Goal: Task Accomplishment & Management: Complete application form

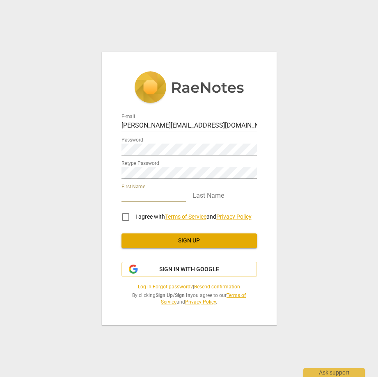
click at [130, 195] on input "text" at bounding box center [154, 197] width 64 height 12
type input "[PERSON_NAME]"
click at [126, 218] on input "I agree with Terms of Service and Privacy Policy" at bounding box center [126, 217] width 20 height 20
checkbox input "true"
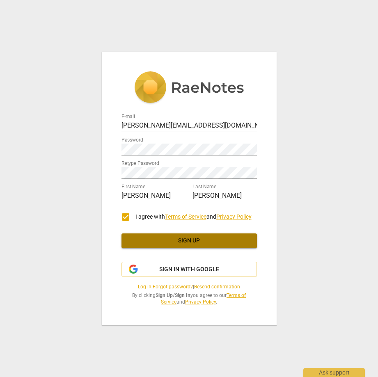
click at [193, 239] on span "Sign up" at bounding box center [189, 241] width 122 height 8
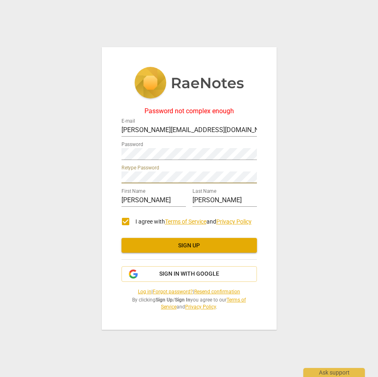
click at [188, 242] on span "Sign up" at bounding box center [189, 246] width 122 height 8
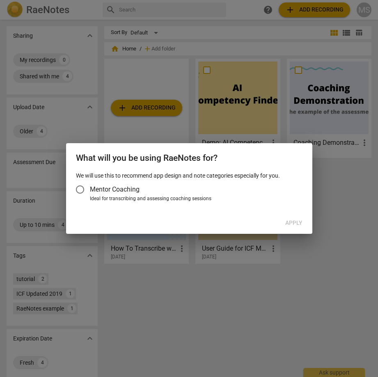
click at [191, 317] on div at bounding box center [189, 188] width 378 height 377
click at [324, 293] on div at bounding box center [189, 188] width 378 height 377
click at [317, 297] on div at bounding box center [189, 188] width 378 height 377
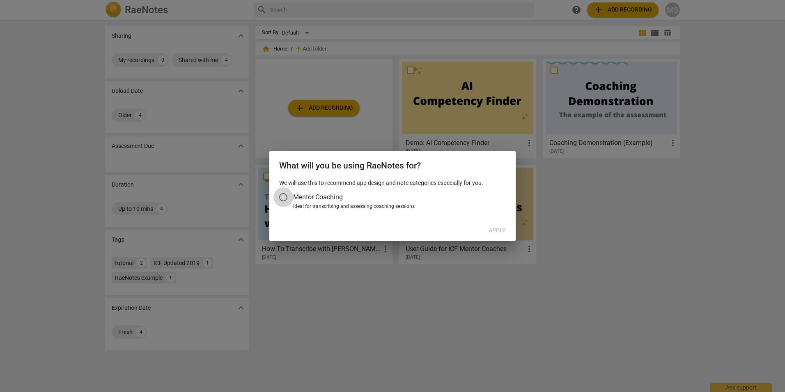
click at [283, 195] on input "Mentor Coaching" at bounding box center [283, 197] width 20 height 20
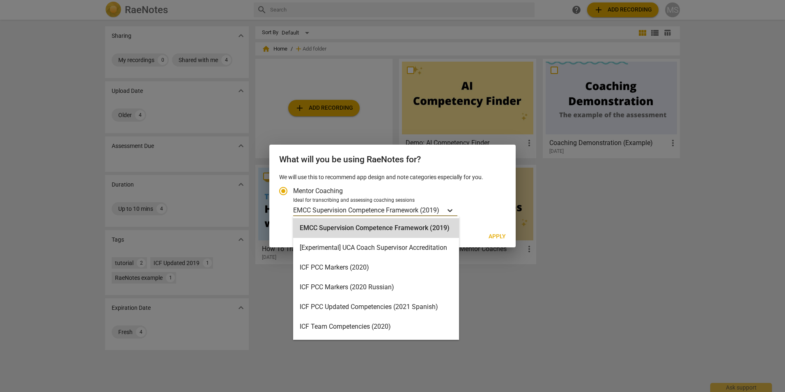
click at [378, 208] on icon "Account type" at bounding box center [450, 210] width 8 height 8
click at [0, 0] on input "Ideal for transcribing and assessing coaching sessions 16 results available. Us…" at bounding box center [0, 0] width 0 height 0
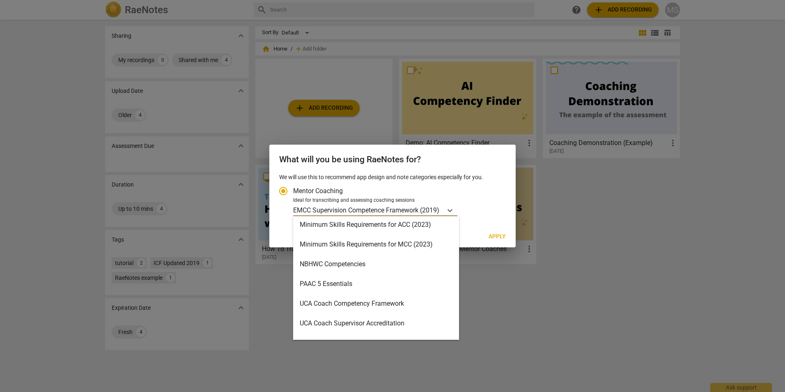
scroll to position [195, 0]
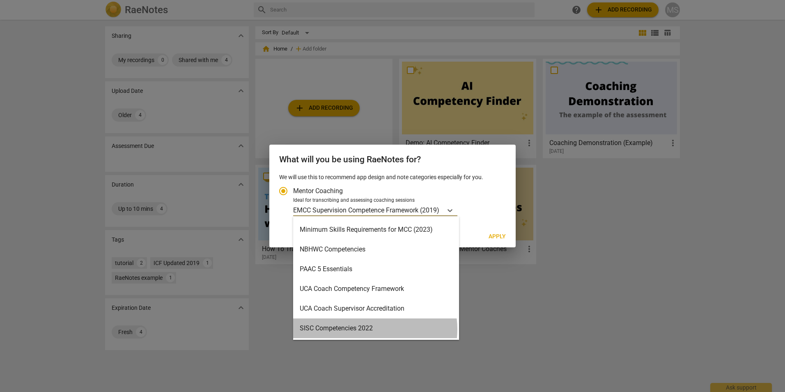
click at [373, 329] on div "SISC Competencies 2022" at bounding box center [376, 328] width 166 height 20
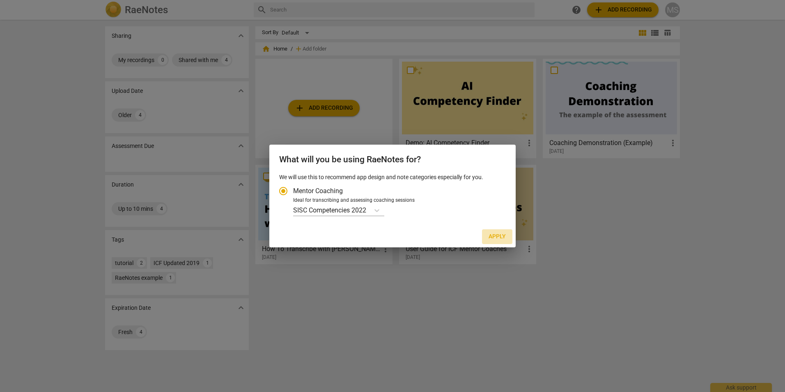
click at [378, 236] on span "Apply" at bounding box center [497, 236] width 17 height 8
radio input "false"
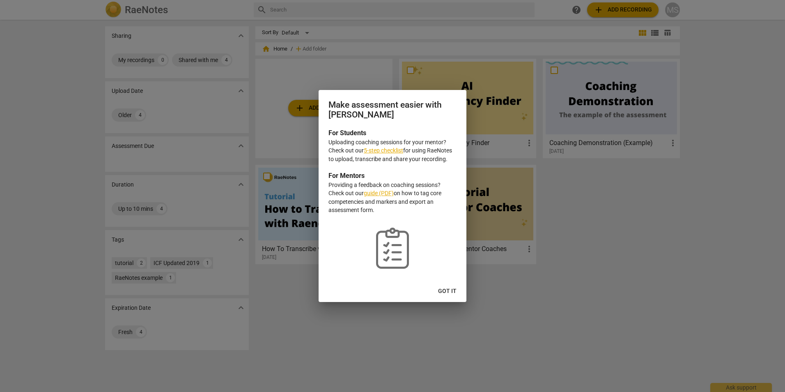
click at [378, 149] on link "5-step checklist" at bounding box center [383, 150] width 39 height 7
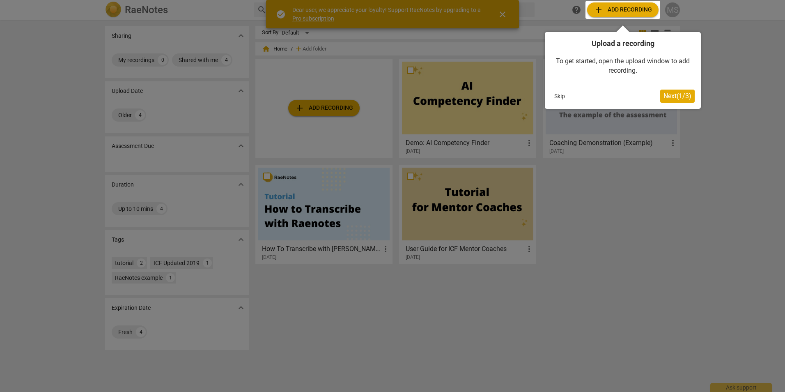
click at [701, 195] on div at bounding box center [392, 196] width 785 height 392
click at [634, 210] on div at bounding box center [392, 196] width 785 height 392
click at [502, 11] on div at bounding box center [392, 196] width 785 height 392
click at [636, 184] on div at bounding box center [392, 196] width 785 height 392
click at [181, 261] on div at bounding box center [392, 196] width 785 height 392
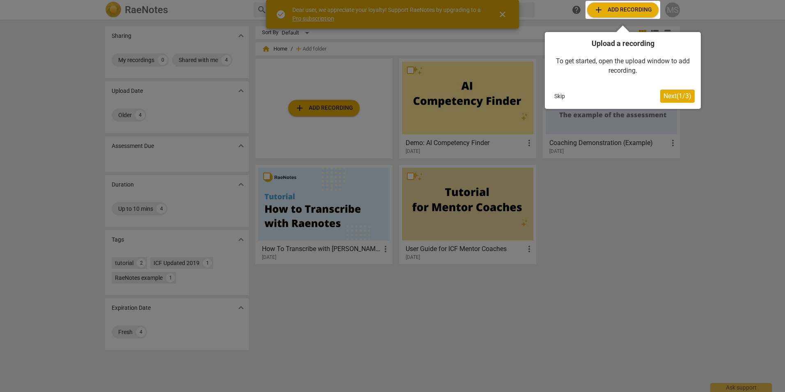
click at [204, 258] on div at bounding box center [392, 196] width 785 height 392
click at [367, 315] on div at bounding box center [392, 196] width 785 height 392
click at [504, 14] on div at bounding box center [392, 196] width 785 height 392
click at [623, 236] on div at bounding box center [392, 196] width 785 height 392
